Goal: Task Accomplishment & Management: Manage account settings

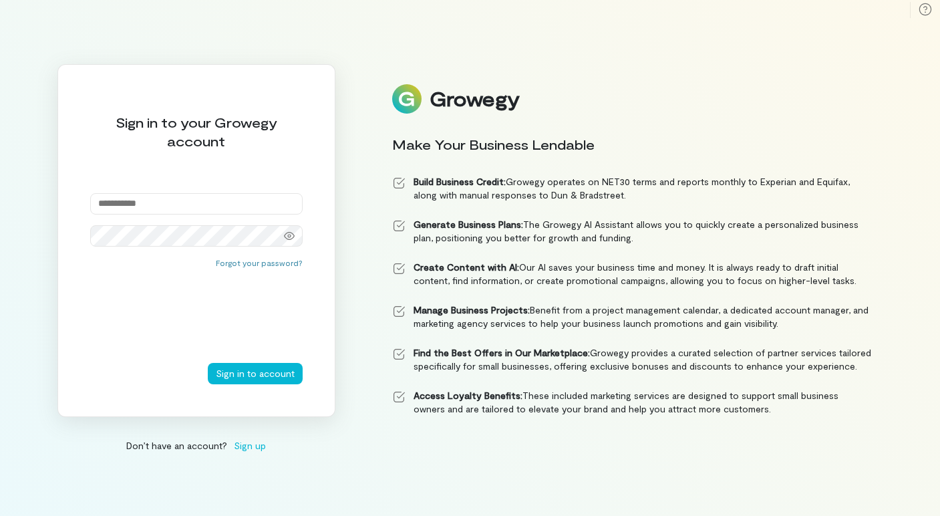
click at [210, 197] on input "email" at bounding box center [196, 203] width 213 height 21
type input "**********"
click at [208, 363] on button "Sign in to account" at bounding box center [255, 373] width 95 height 21
